Goal: Task Accomplishment & Management: Complete application form

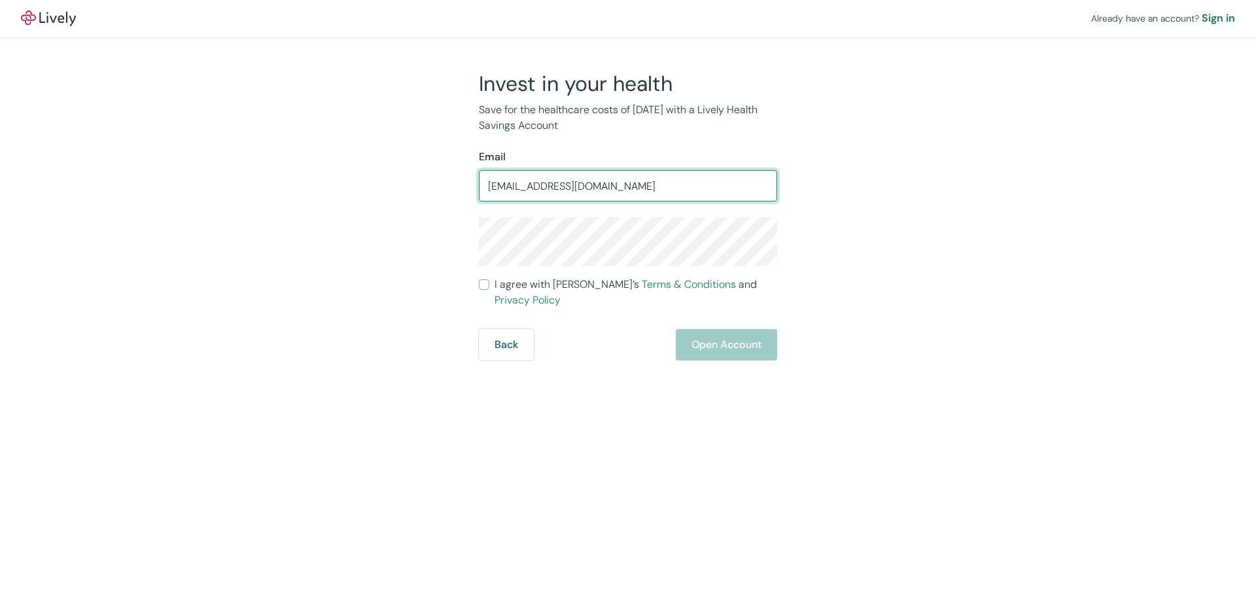
type input "beilfussjoy@yahoo.com"
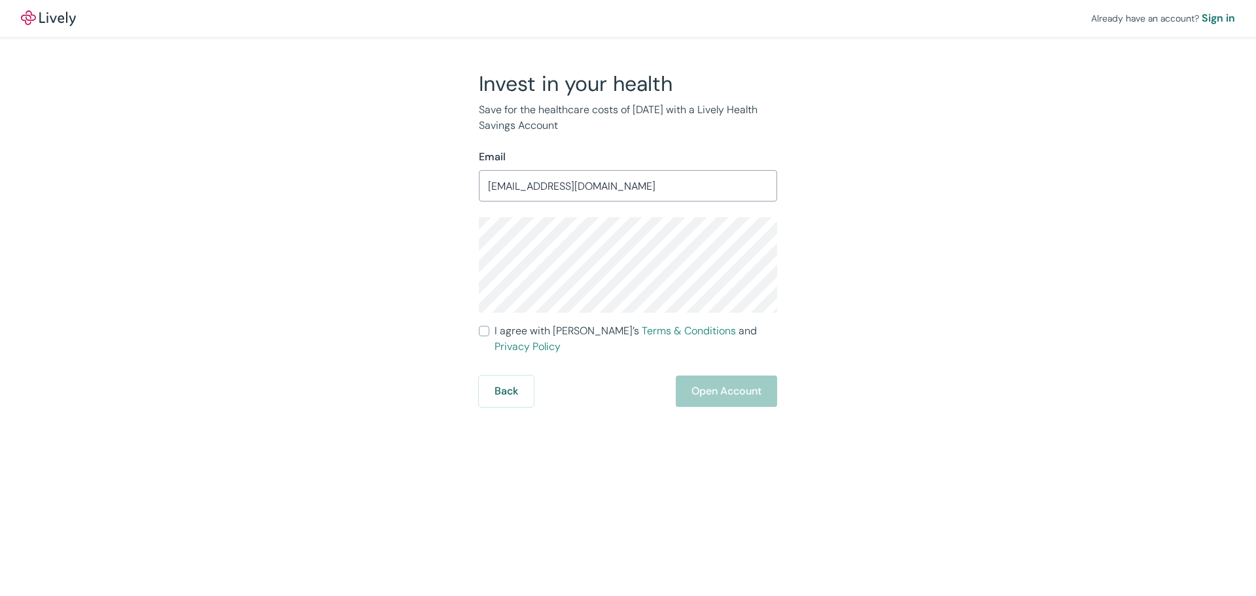
click at [485, 333] on input "I agree with Lively’s Terms & Conditions and Privacy Policy" at bounding box center [484, 331] width 10 height 10
checkbox input "true"
click at [709, 380] on button "Open Account" at bounding box center [726, 390] width 101 height 31
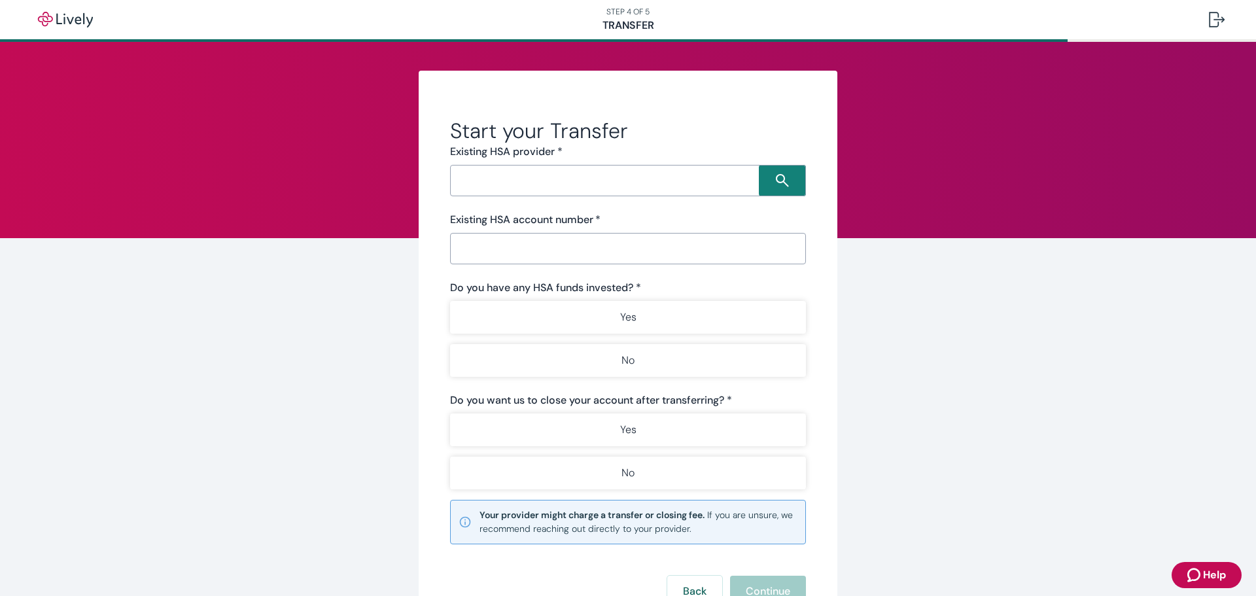
click at [543, 185] on input "Search input" at bounding box center [606, 180] width 305 height 18
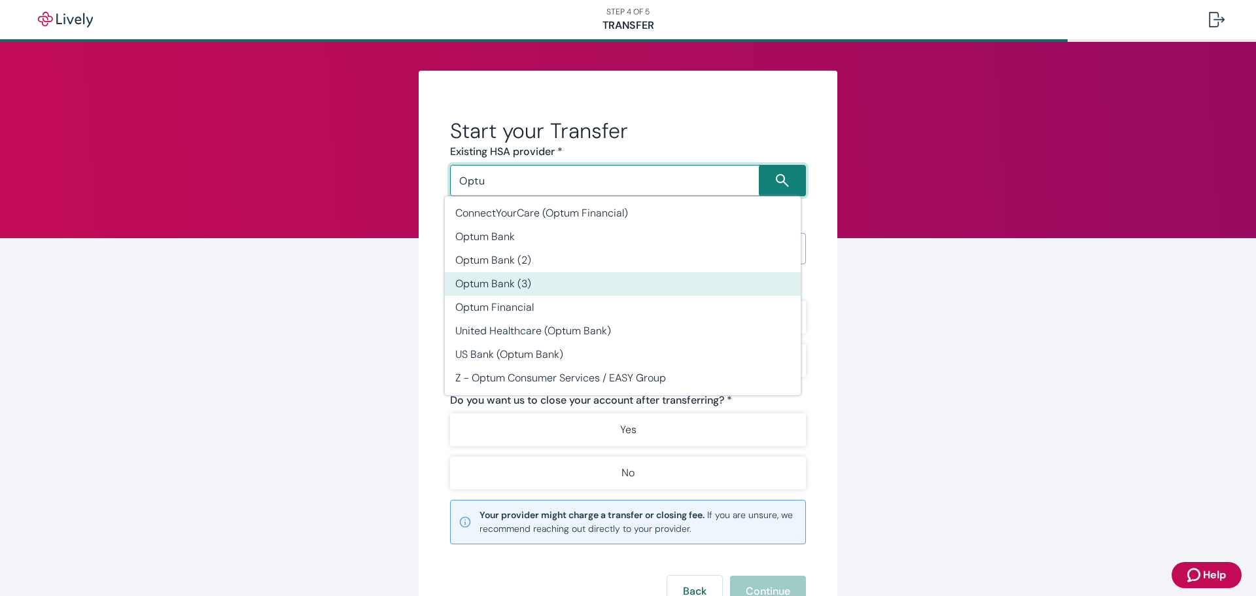
click at [494, 286] on li "Optum Bank (3)" at bounding box center [623, 284] width 356 height 24
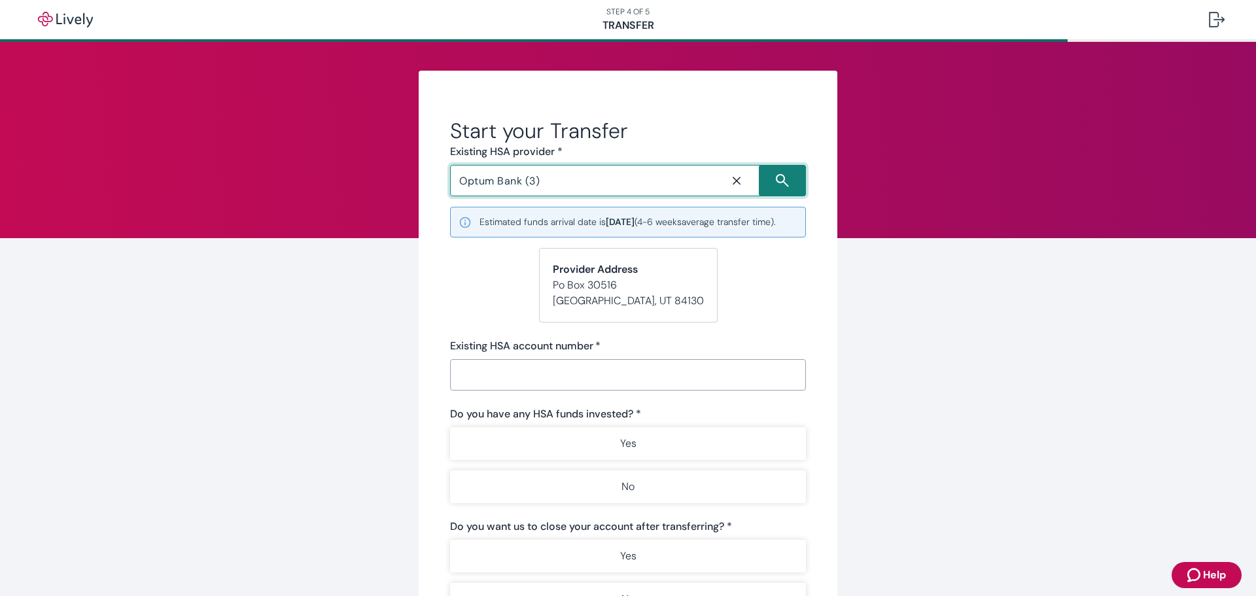
type input "Optum Bank (3)"
click at [483, 382] on input "Existing HSA account number   *" at bounding box center [628, 375] width 356 height 26
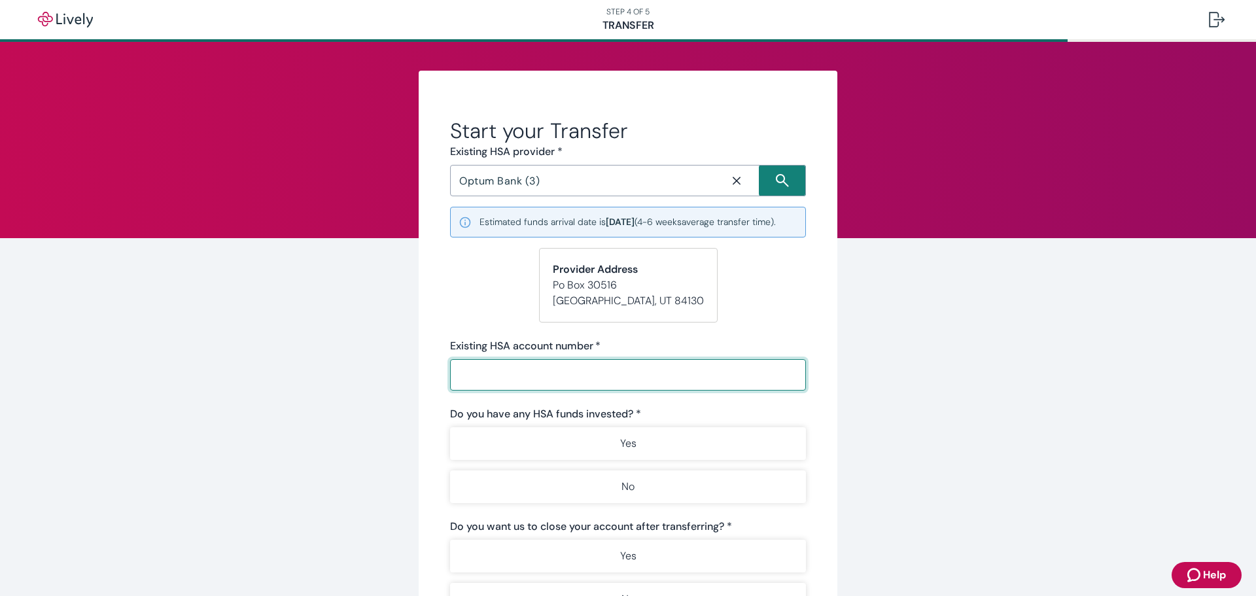
type input "0001634153"
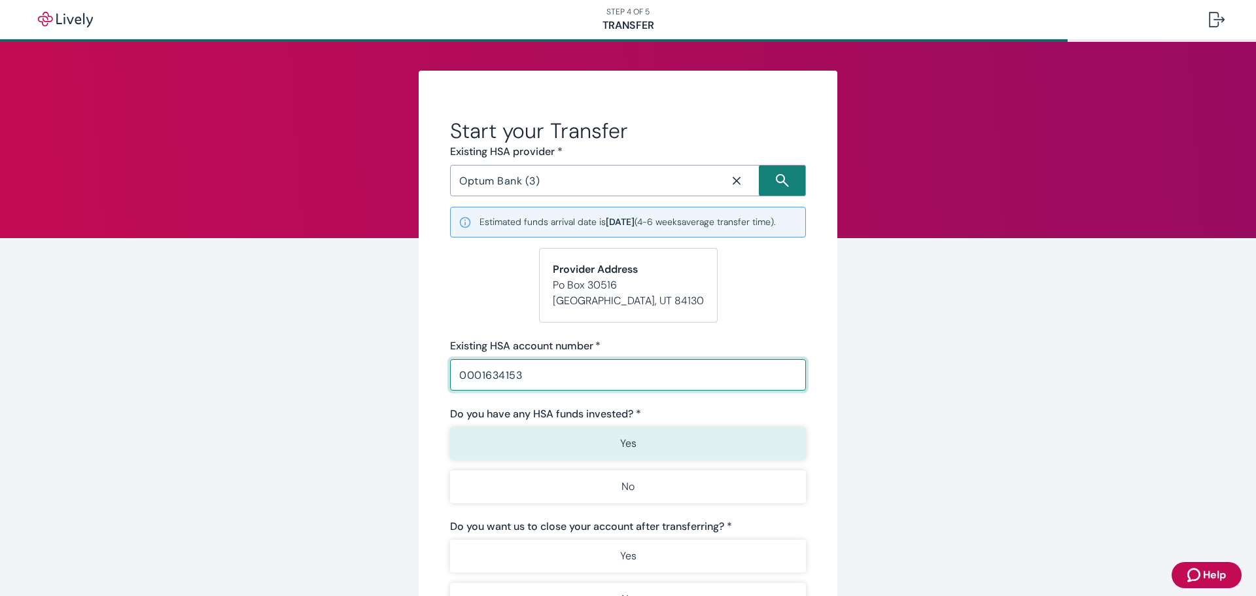
click at [539, 454] on button "Yes" at bounding box center [628, 443] width 356 height 33
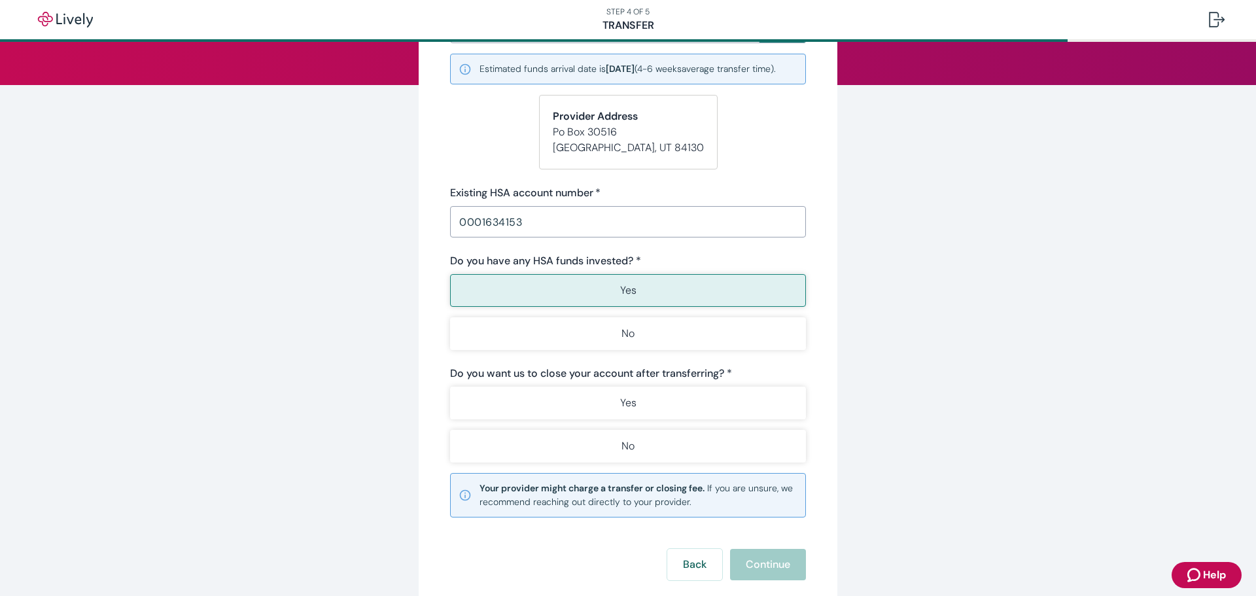
scroll to position [250, 0]
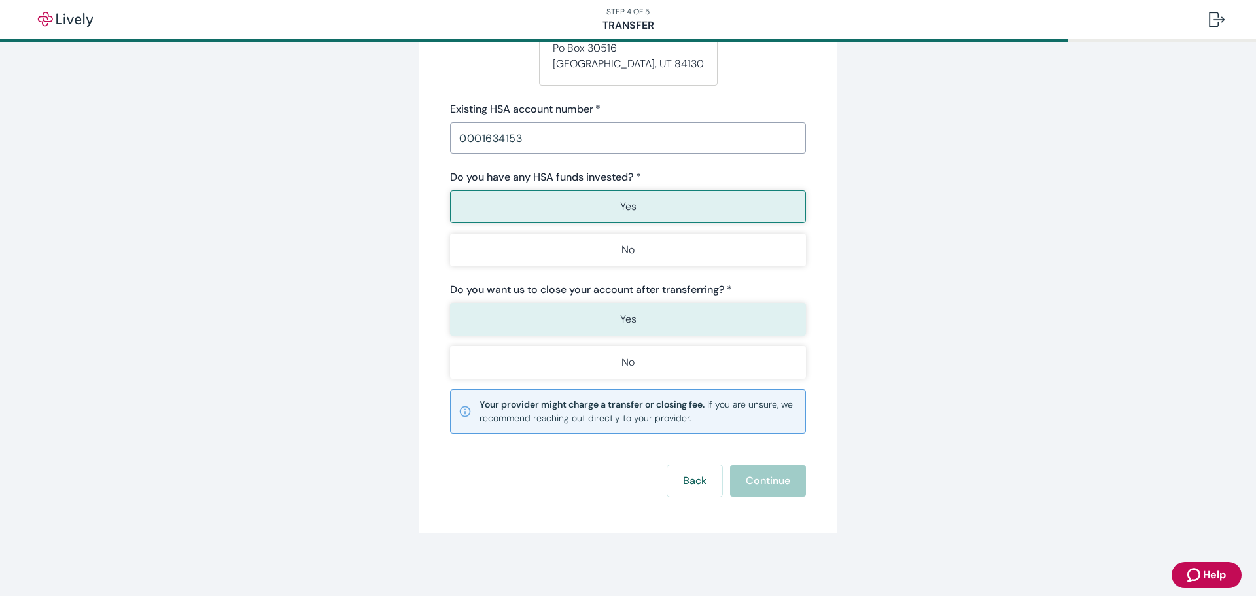
click at [584, 327] on button "Yes" at bounding box center [628, 319] width 356 height 33
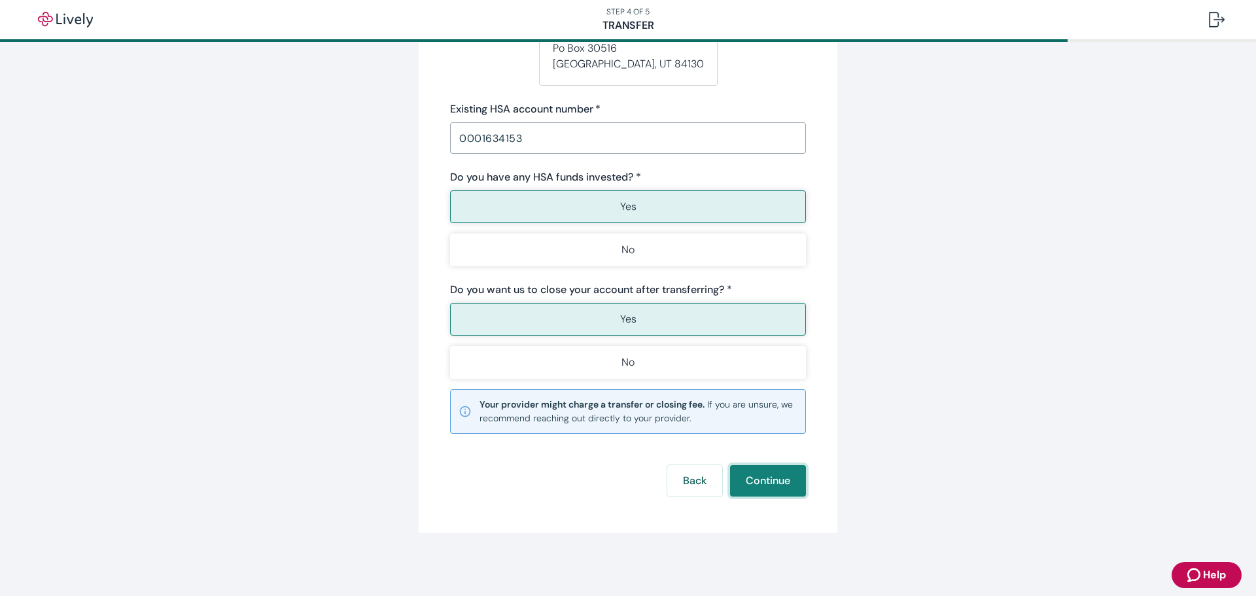
click at [742, 477] on button "Continue" at bounding box center [768, 480] width 76 height 31
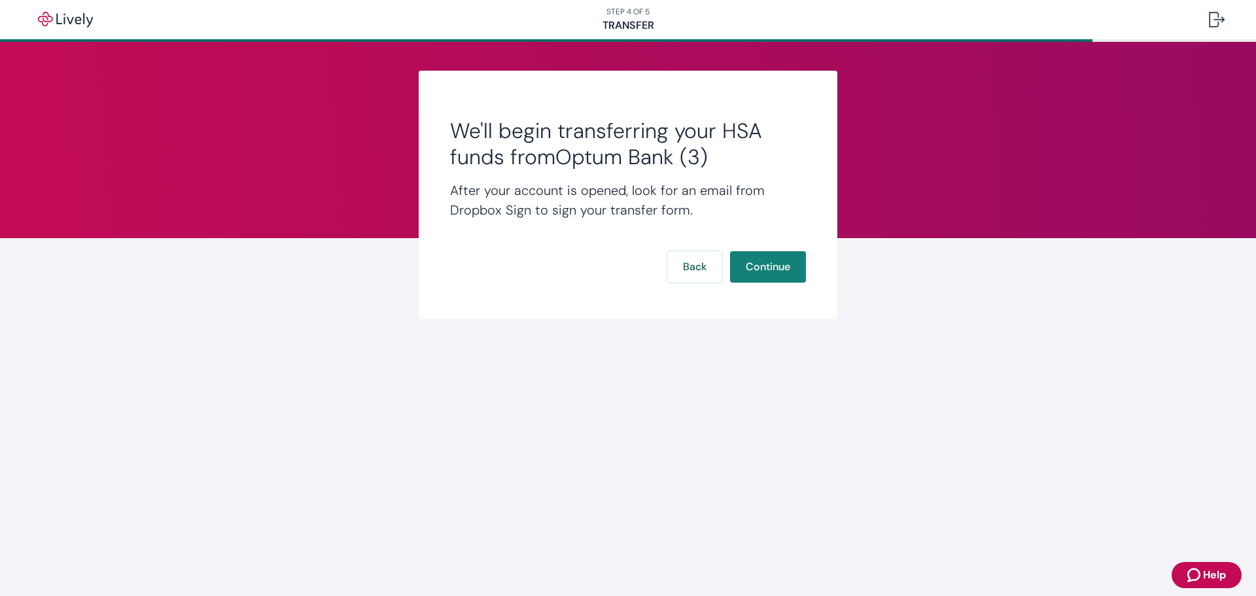
click at [762, 265] on button "Continue" at bounding box center [768, 266] width 76 height 31
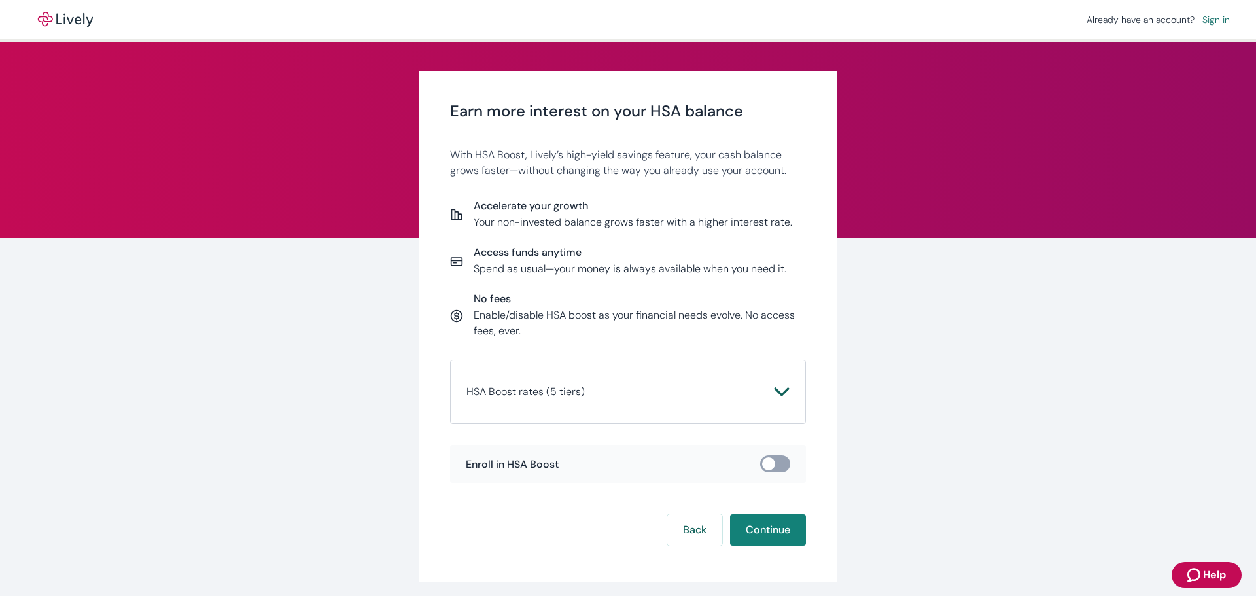
click at [777, 468] on input "checkbox" at bounding box center [768, 463] width 39 height 13
checkbox input "true"
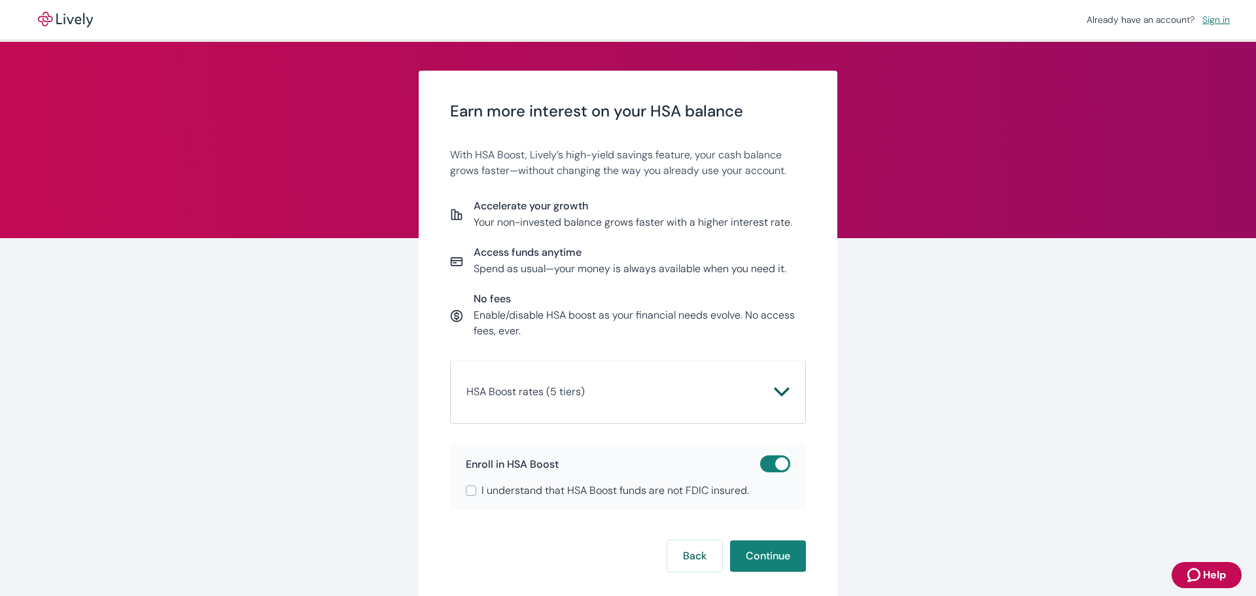
click at [466, 488] on input "I understand that HSA Boost funds are not FDIC insured." at bounding box center [471, 490] width 10 height 10
checkbox input "true"
click at [751, 556] on button "Continue" at bounding box center [768, 555] width 76 height 31
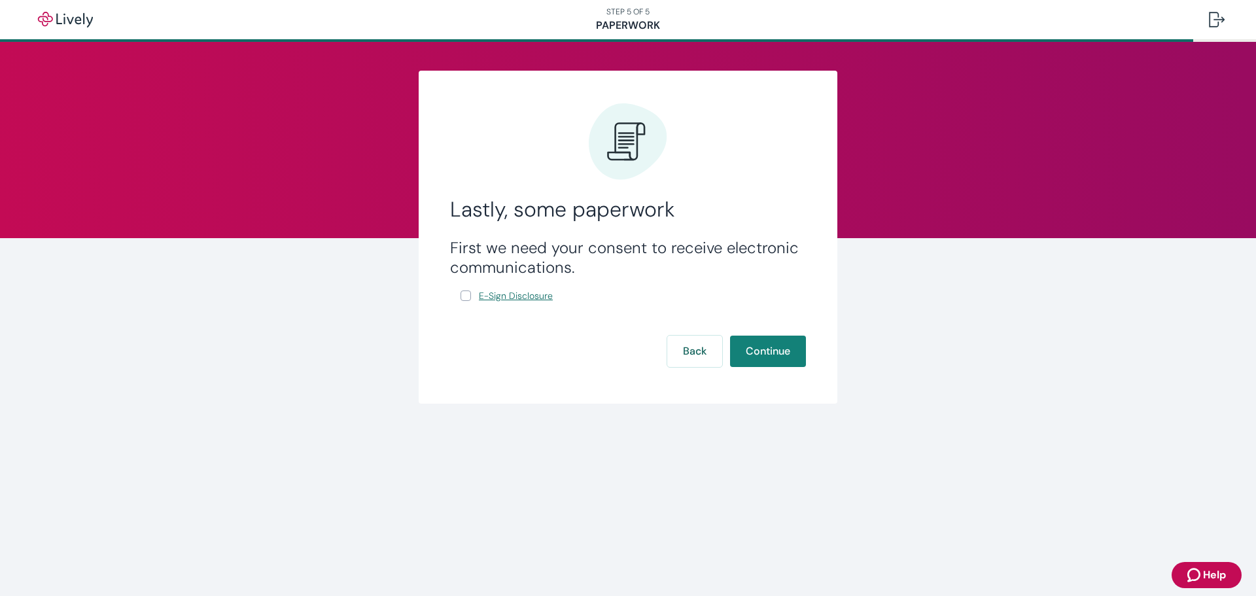
click at [522, 292] on span "E-Sign Disclosure" at bounding box center [516, 296] width 74 height 14
click at [462, 295] on input "E-Sign Disclosure" at bounding box center [465, 295] width 10 height 10
checkbox input "true"
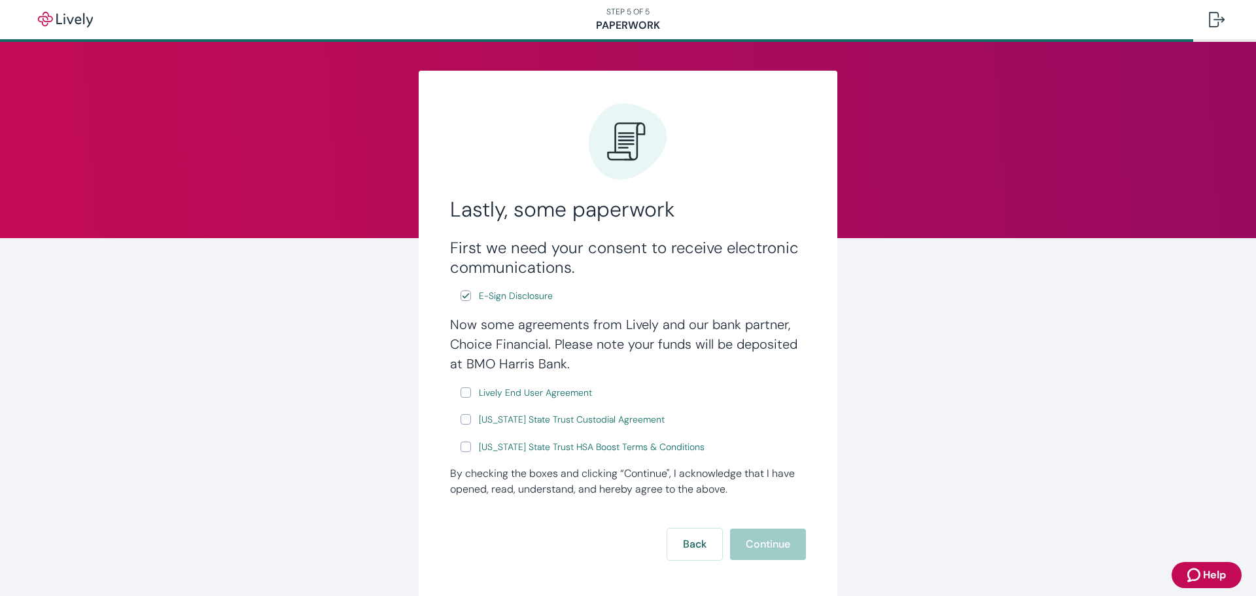
click at [460, 394] on input "Lively End User Agreement" at bounding box center [465, 392] width 10 height 10
checkbox input "true"
click at [460, 420] on input "[US_STATE] State Trust Custodial Agreement" at bounding box center [465, 419] width 10 height 10
checkbox input "true"
click at [460, 445] on input "[US_STATE] State Trust HSA Boost Terms & Conditions" at bounding box center [465, 446] width 10 height 10
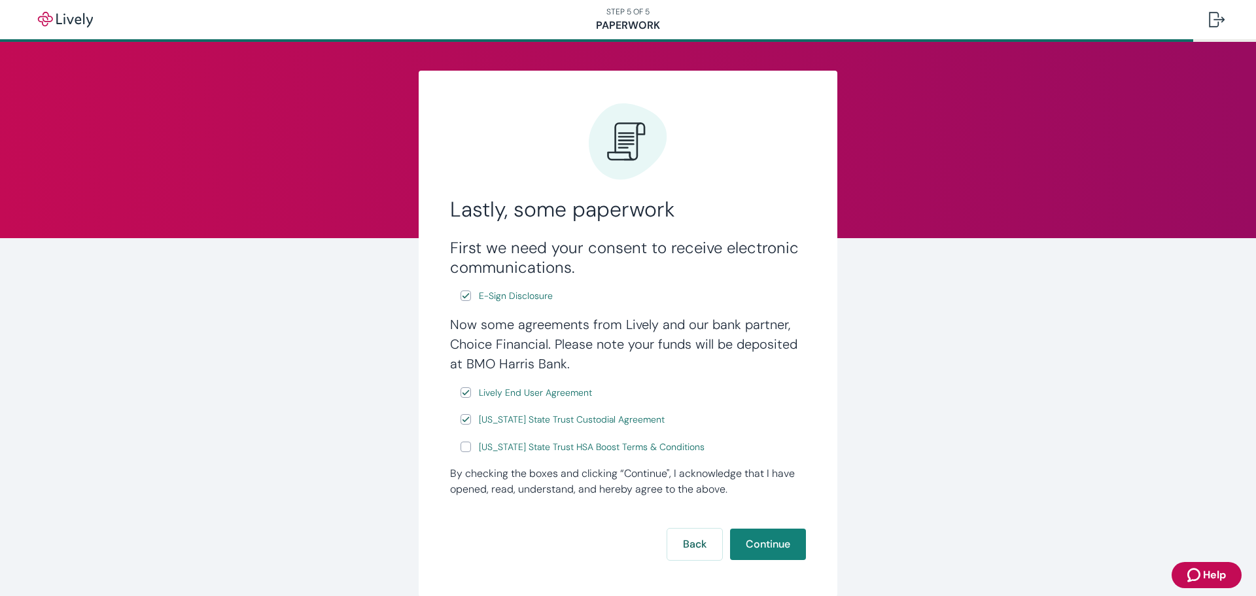
checkbox input "true"
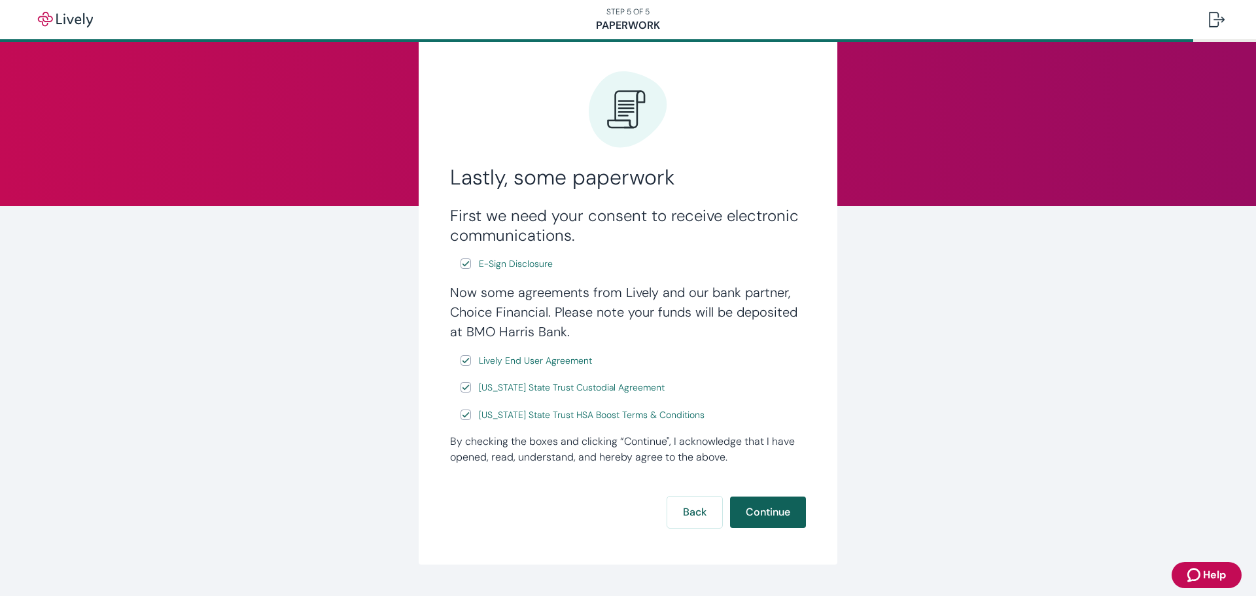
scroll to position [63, 0]
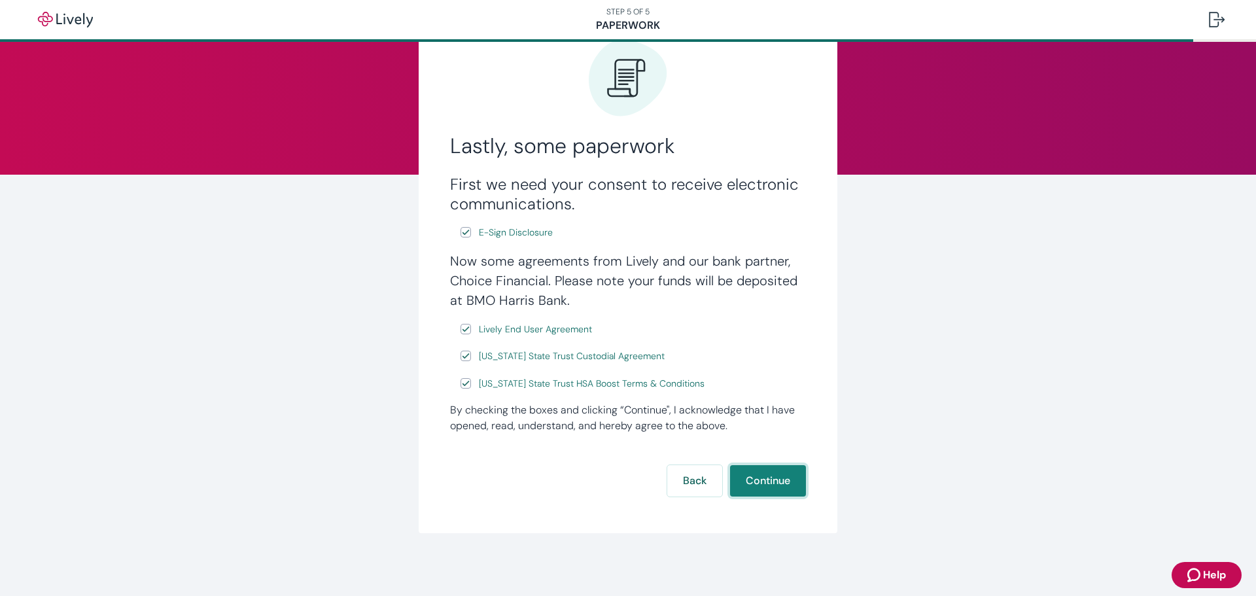
drag, startPoint x: 765, startPoint y: 482, endPoint x: 747, endPoint y: 482, distance: 18.3
click at [765, 481] on button "Continue" at bounding box center [768, 480] width 76 height 31
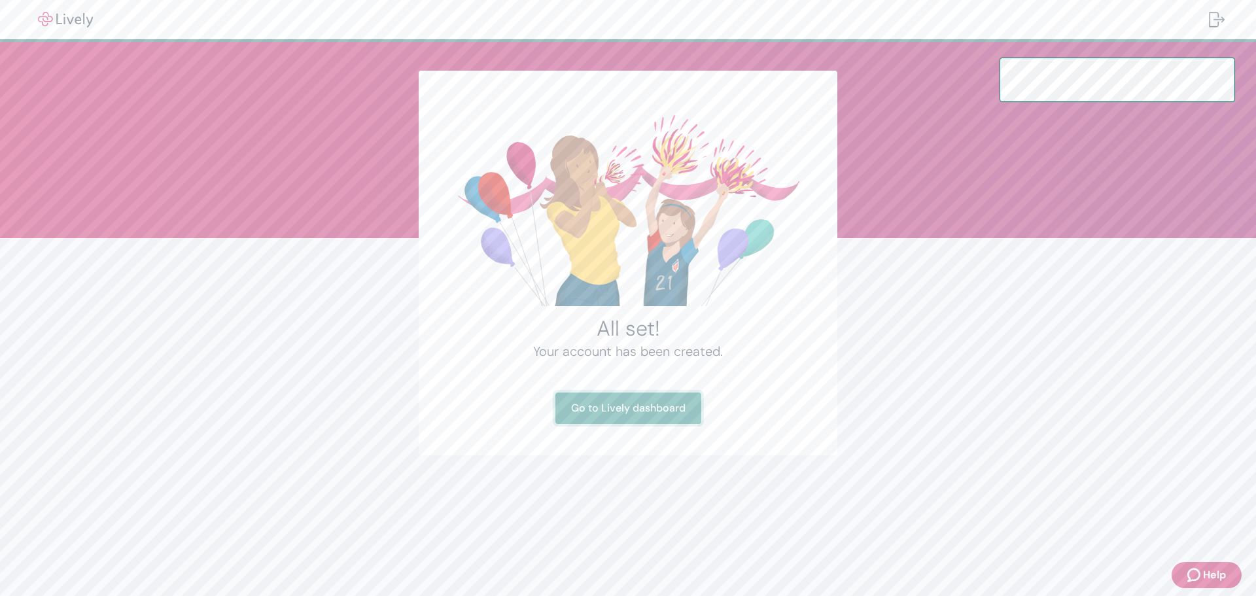
click at [601, 408] on link "Go to Lively dashboard" at bounding box center [628, 407] width 146 height 31
